Goal: Use online tool/utility: Utilize a website feature to perform a specific function

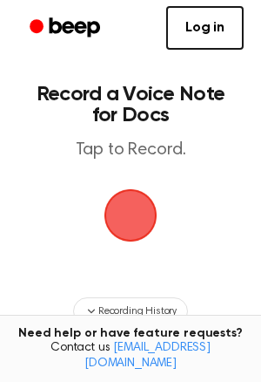
click at [138, 200] on span "button" at bounding box center [130, 214] width 67 height 67
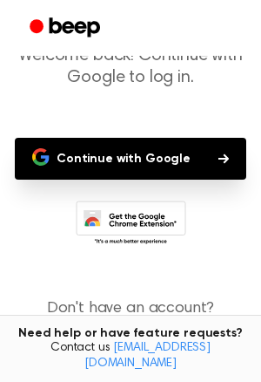
scroll to position [110, 0]
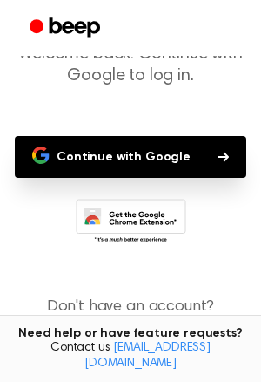
click at [114, 138] on button "Continue with Google" at bounding box center [131, 157] width 232 height 42
click at [130, 152] on button "Continue with Google" at bounding box center [131, 157] width 232 height 42
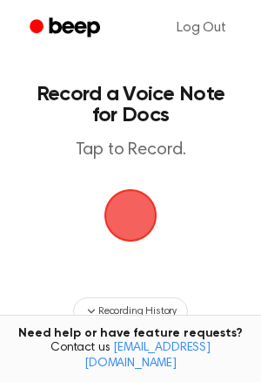
click at [132, 228] on span "button" at bounding box center [130, 215] width 64 height 64
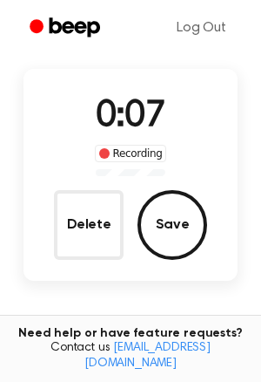
scroll to position [100, 0]
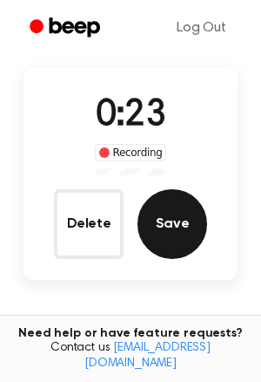
click at [164, 232] on button "Save" at bounding box center [173, 224] width 70 height 70
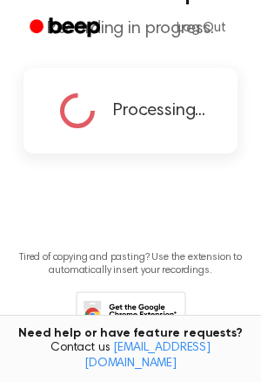
scroll to position [0, 0]
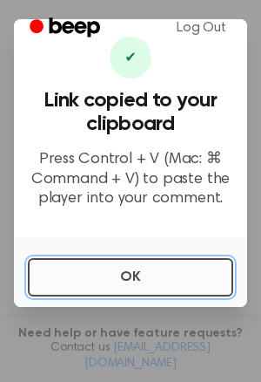
click at [129, 276] on button "OK" at bounding box center [131, 277] width 206 height 38
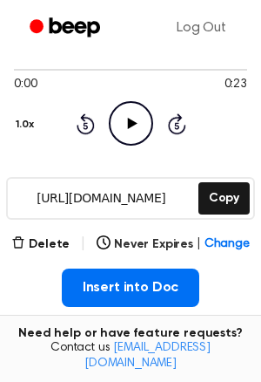
scroll to position [152, 0]
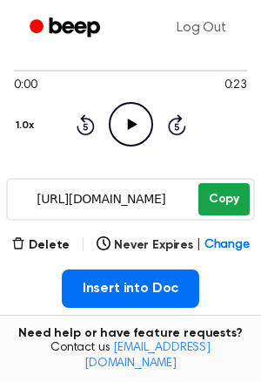
click at [206, 204] on button "Copy" at bounding box center [224, 199] width 51 height 32
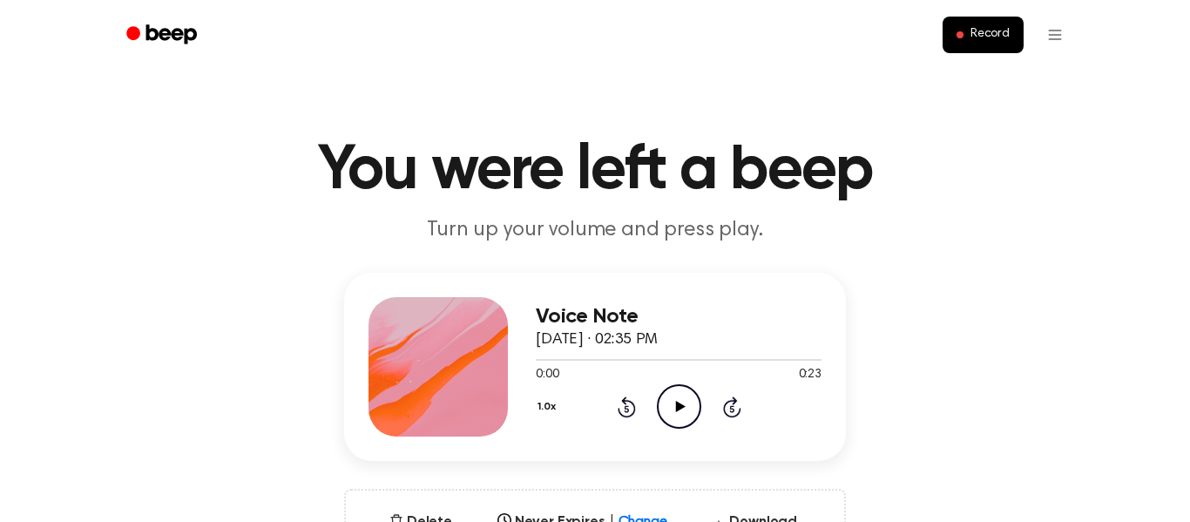
click at [686, 391] on icon "Play Audio" at bounding box center [679, 406] width 44 height 44
